Goal: Task Accomplishment & Management: Manage account settings

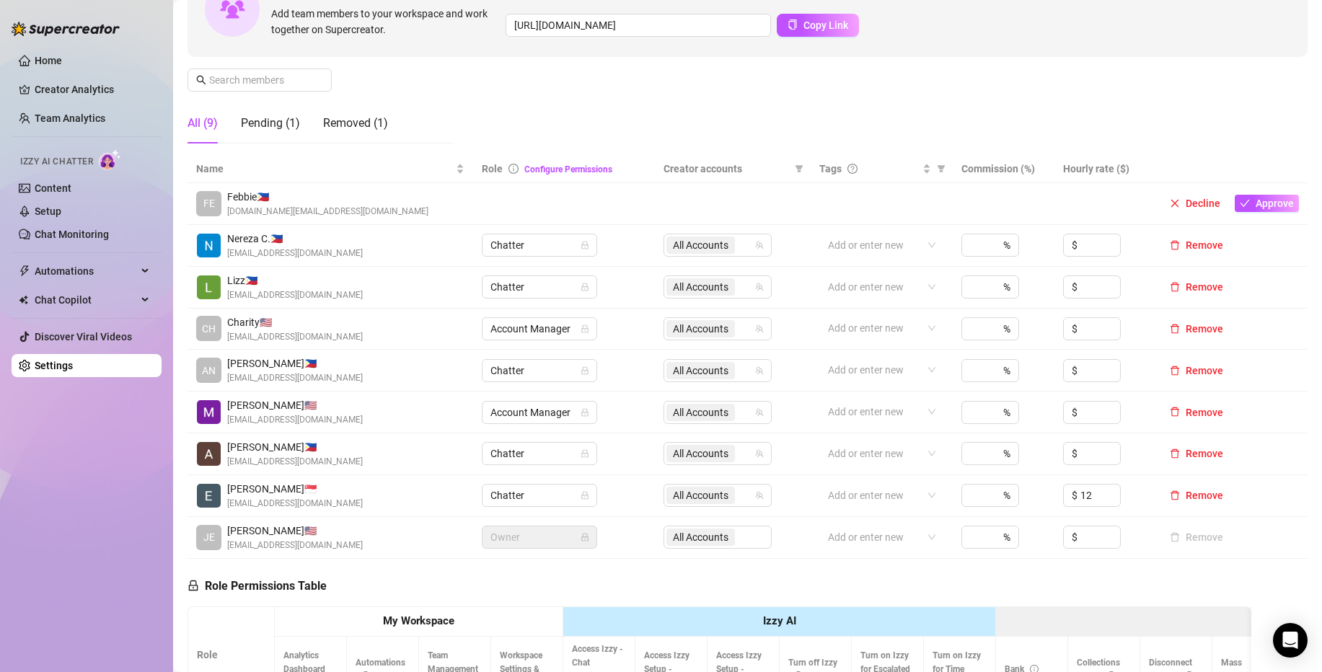
scroll to position [183, 0]
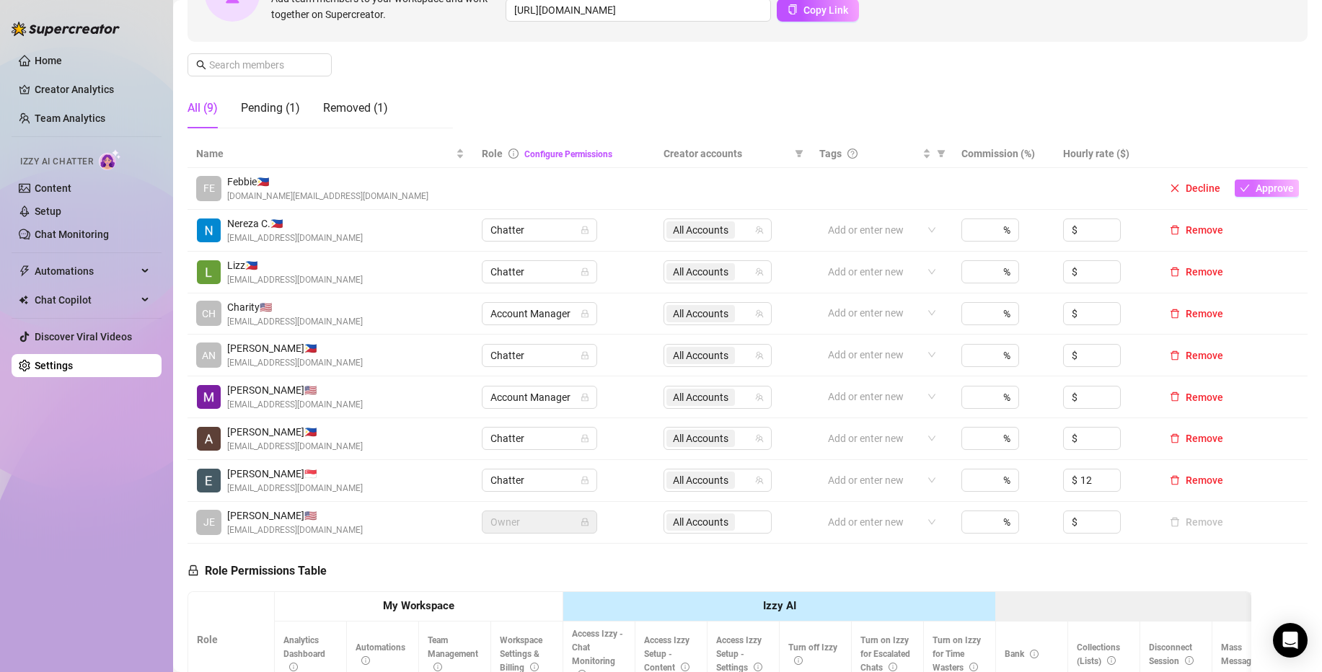
click at [1279, 193] on span "Approve" at bounding box center [1275, 188] width 38 height 12
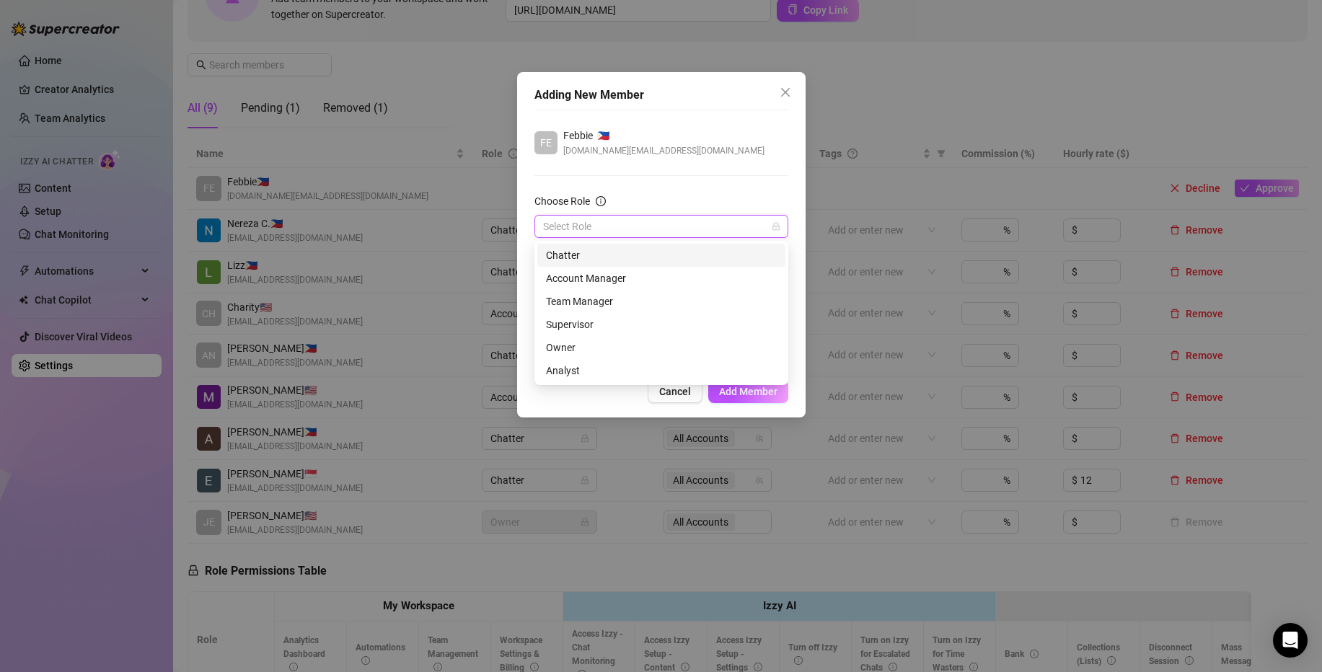
click at [674, 232] on input "Choose Role" at bounding box center [655, 227] width 224 height 22
click at [606, 255] on div "Chatter" at bounding box center [661, 255] width 231 height 16
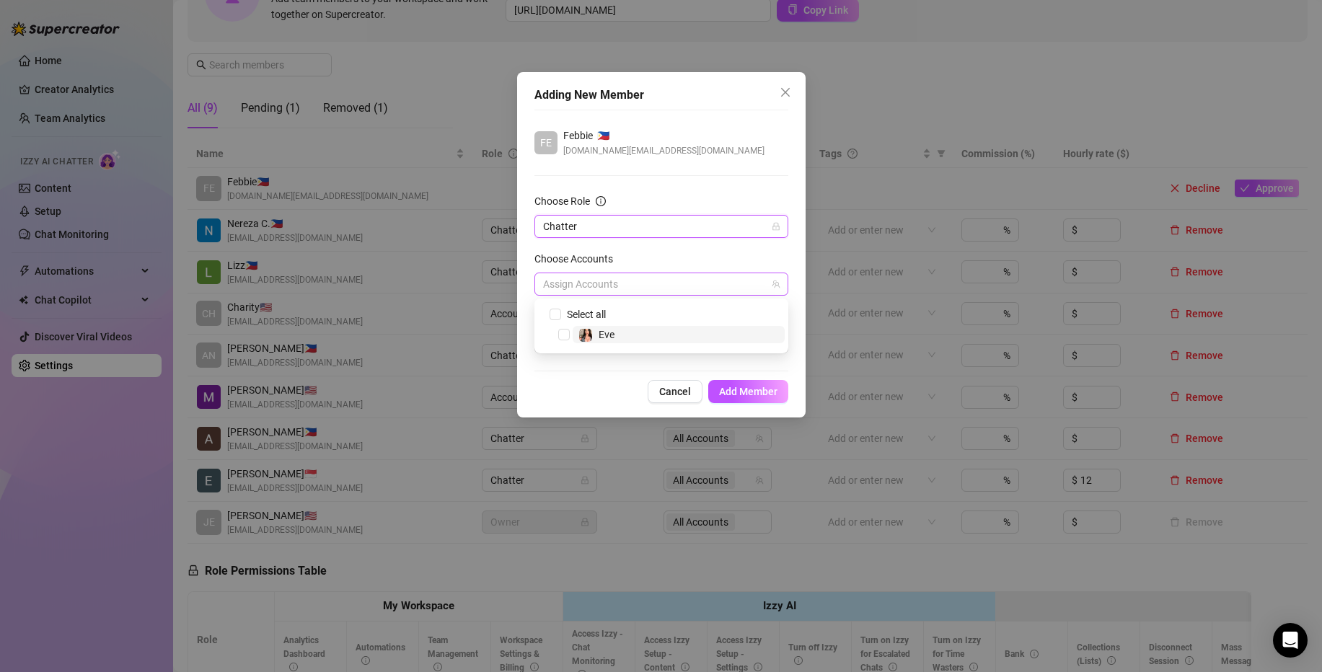
click at [693, 288] on div at bounding box center [653, 284] width 233 height 20
click at [638, 334] on span "Eve" at bounding box center [679, 334] width 212 height 17
checkbox input "true"
click at [656, 256] on div "Choose Accounts" at bounding box center [661, 262] width 254 height 22
click at [649, 340] on div at bounding box center [653, 342] width 233 height 20
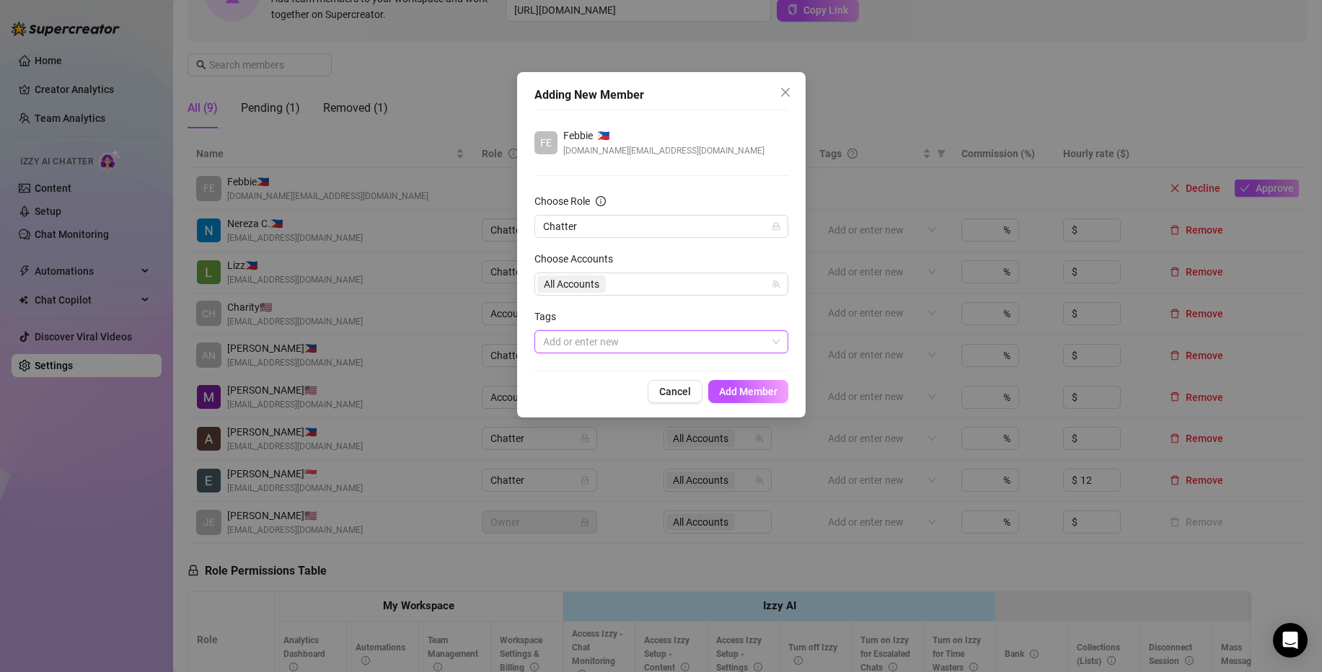
click at [648, 312] on div "Tags" at bounding box center [661, 320] width 254 height 22
click at [776, 343] on div "Add or enter new" at bounding box center [661, 341] width 254 height 23
click at [724, 317] on div "Tags" at bounding box center [661, 320] width 254 height 22
click at [765, 391] on span "Add Member" at bounding box center [748, 392] width 58 height 12
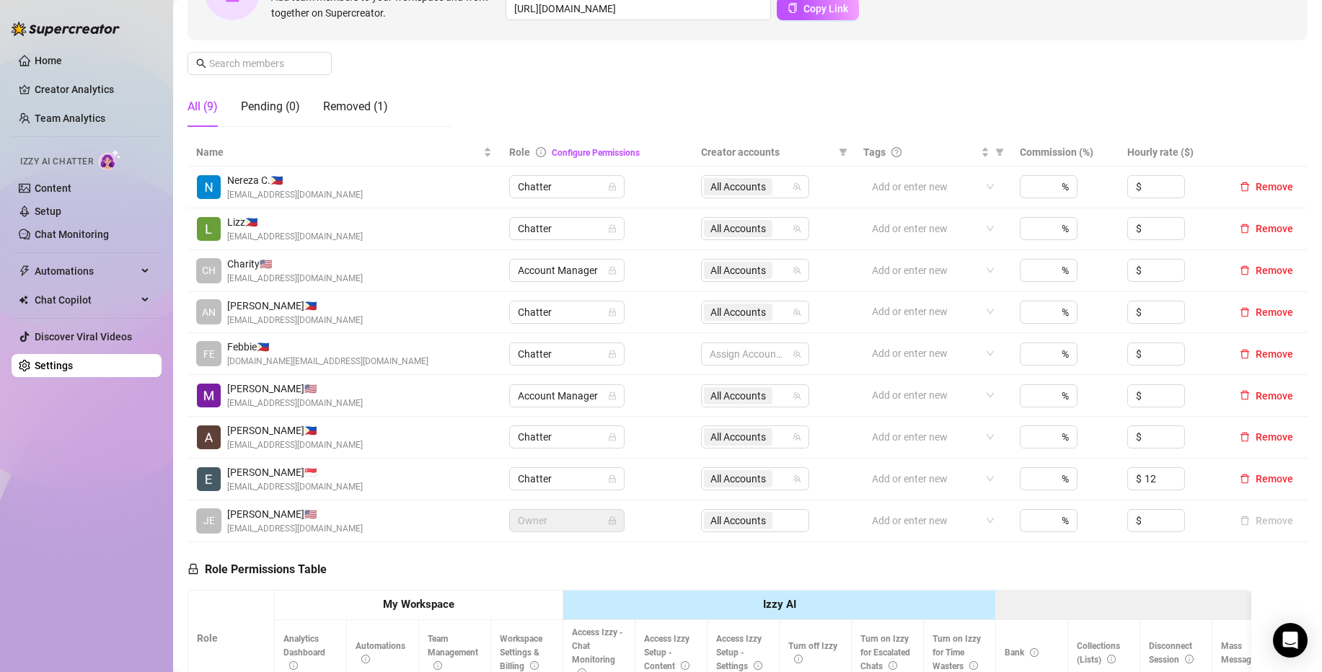
scroll to position [198, 0]
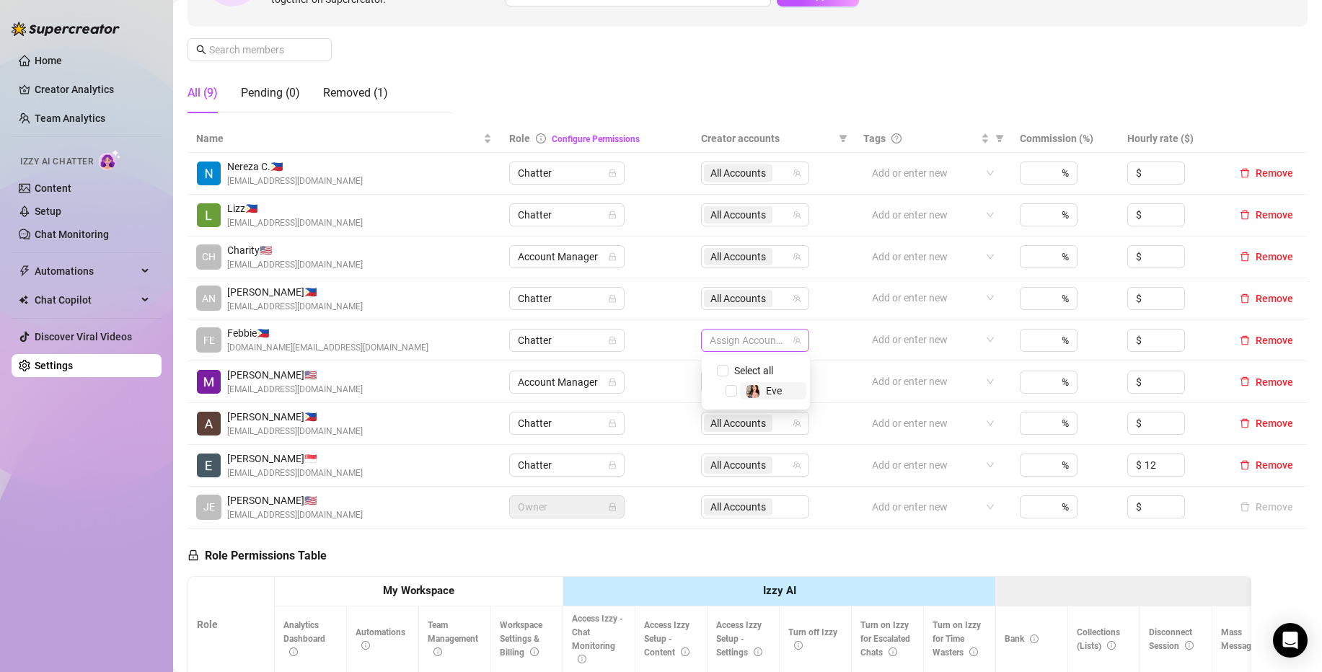
click at [769, 347] on div at bounding box center [747, 340] width 87 height 20
click at [764, 391] on div "Eve" at bounding box center [764, 390] width 36 height 17
checkbox input "true"
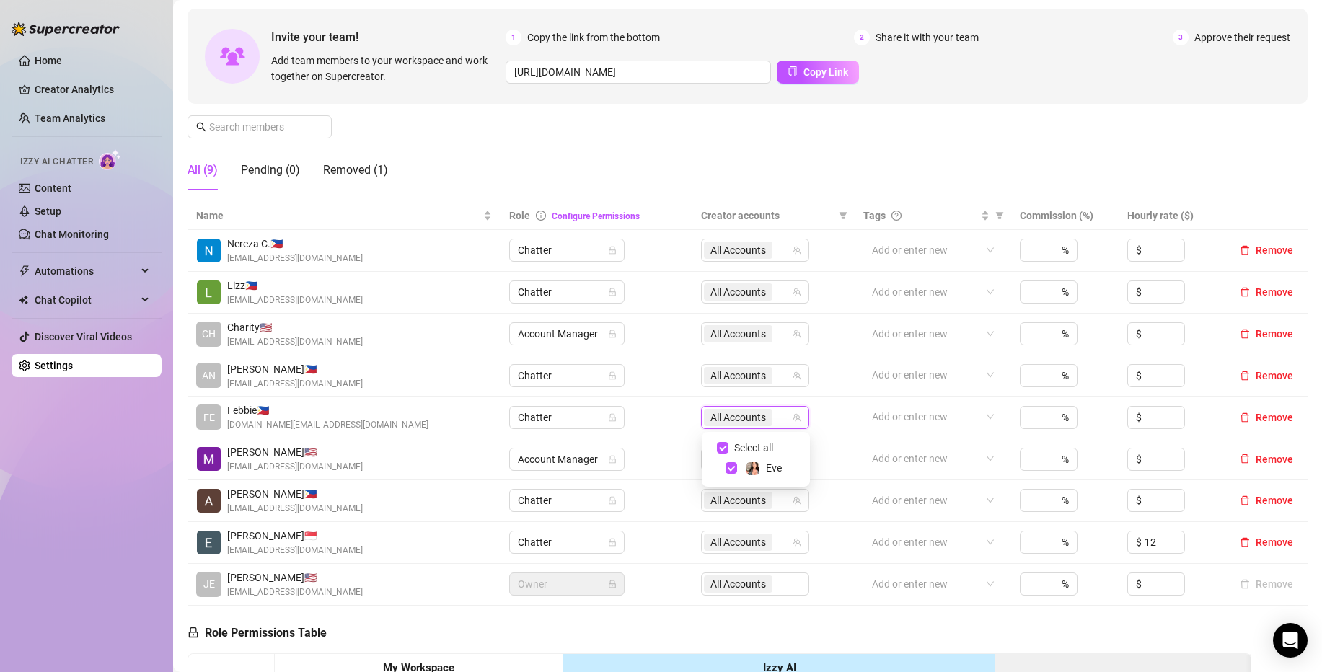
scroll to position [118, 0]
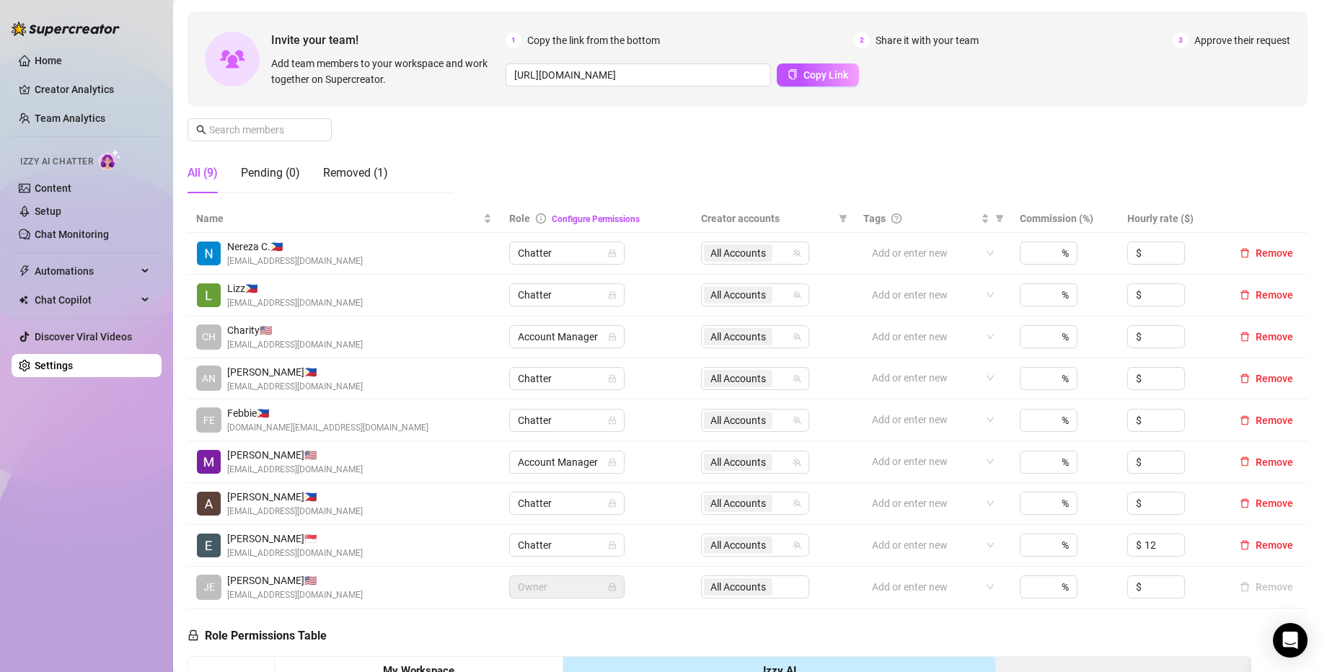
click at [847, 156] on div "Manage Team Members Manage your team members, their commission and hourly rate,…" at bounding box center [747, 84] width 1120 height 241
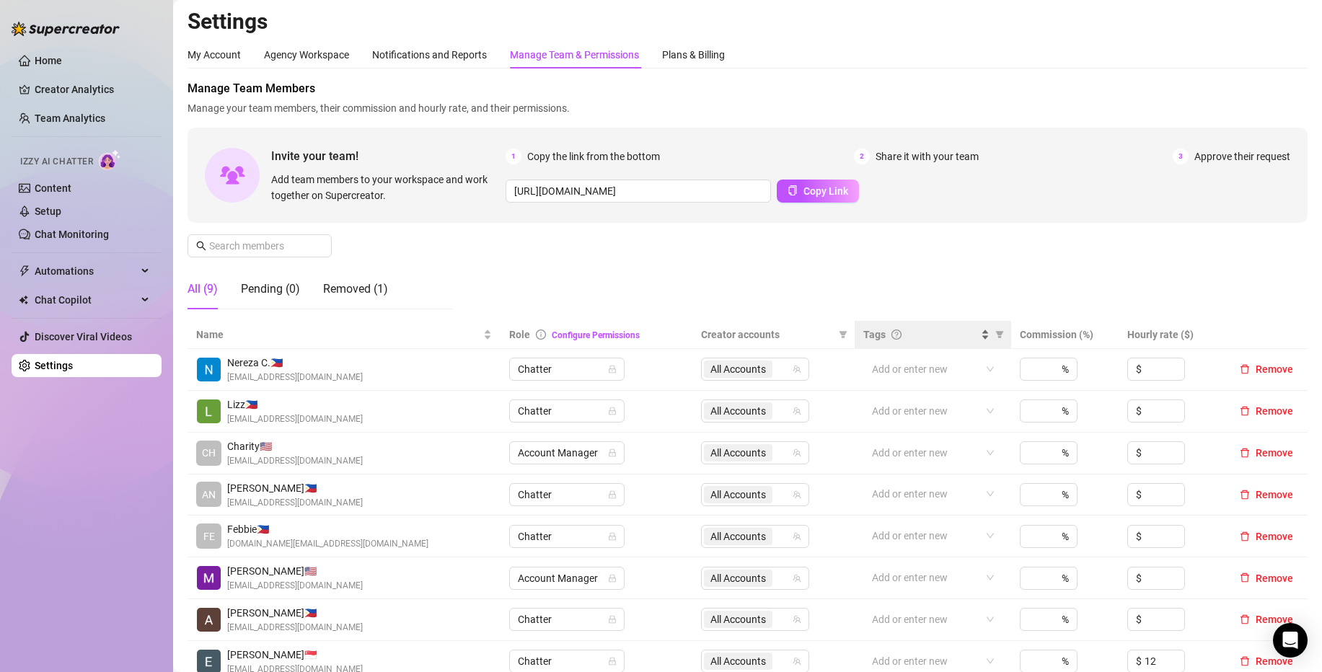
scroll to position [0, 0]
